Goal: Find specific page/section: Find specific page/section

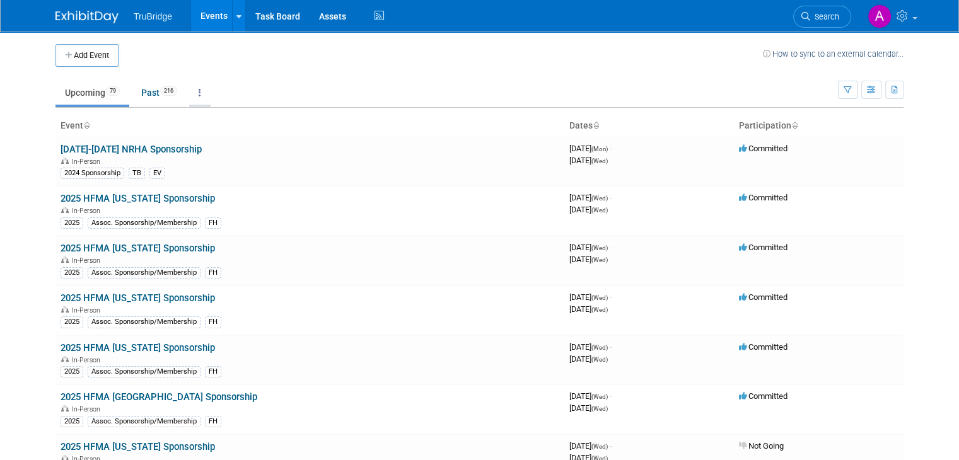
click at [196, 95] on link at bounding box center [199, 93] width 21 height 24
click at [225, 152] on span "Events grouped by year" at bounding box center [239, 156] width 75 height 10
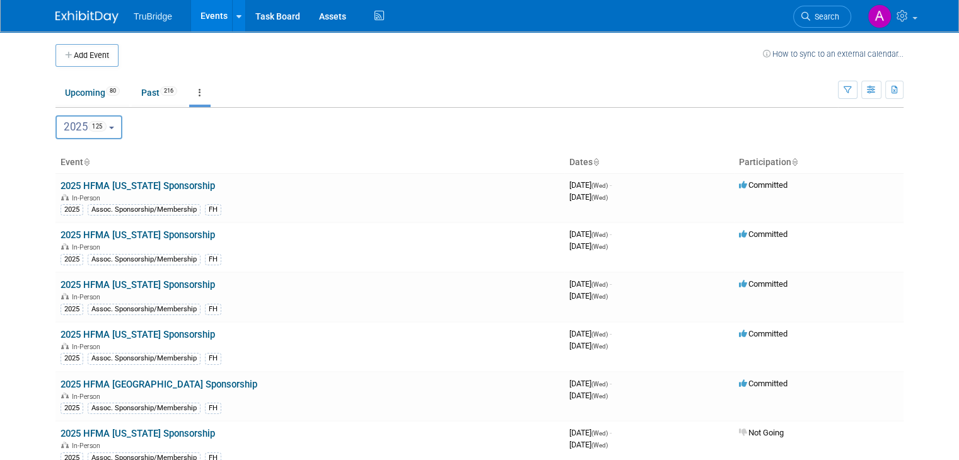
click at [599, 162] on icon at bounding box center [596, 163] width 6 height 8
